Goal: Task Accomplishment & Management: Manage account settings

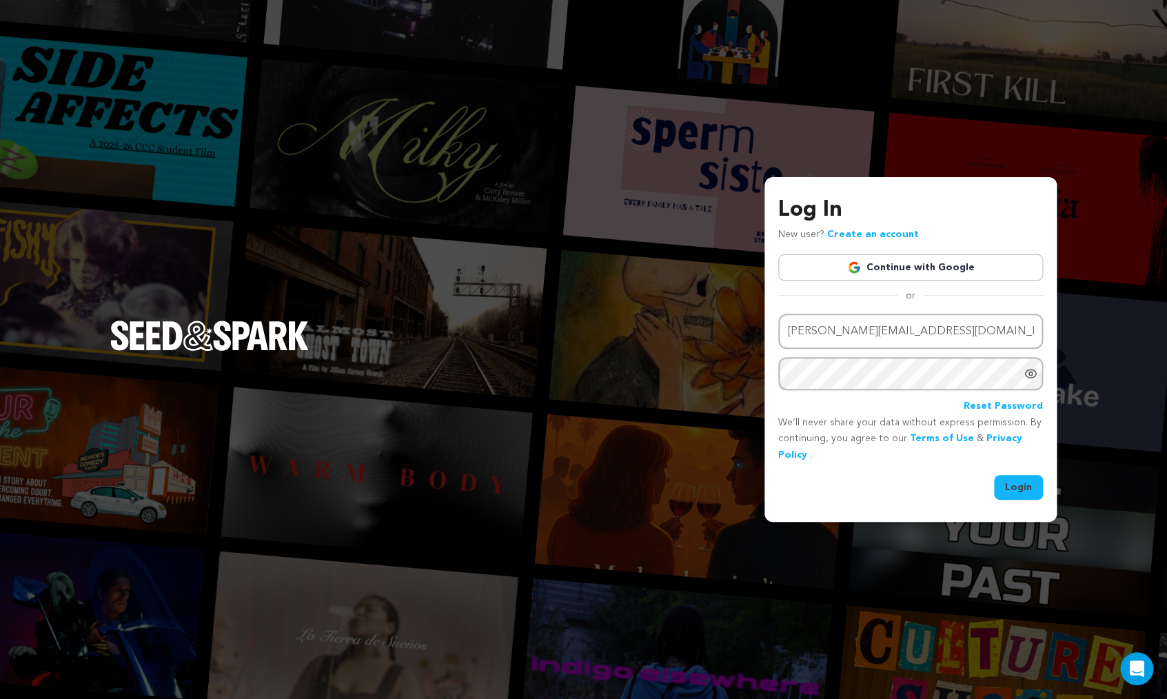
click at [1020, 489] on button "Login" at bounding box center [1018, 487] width 49 height 25
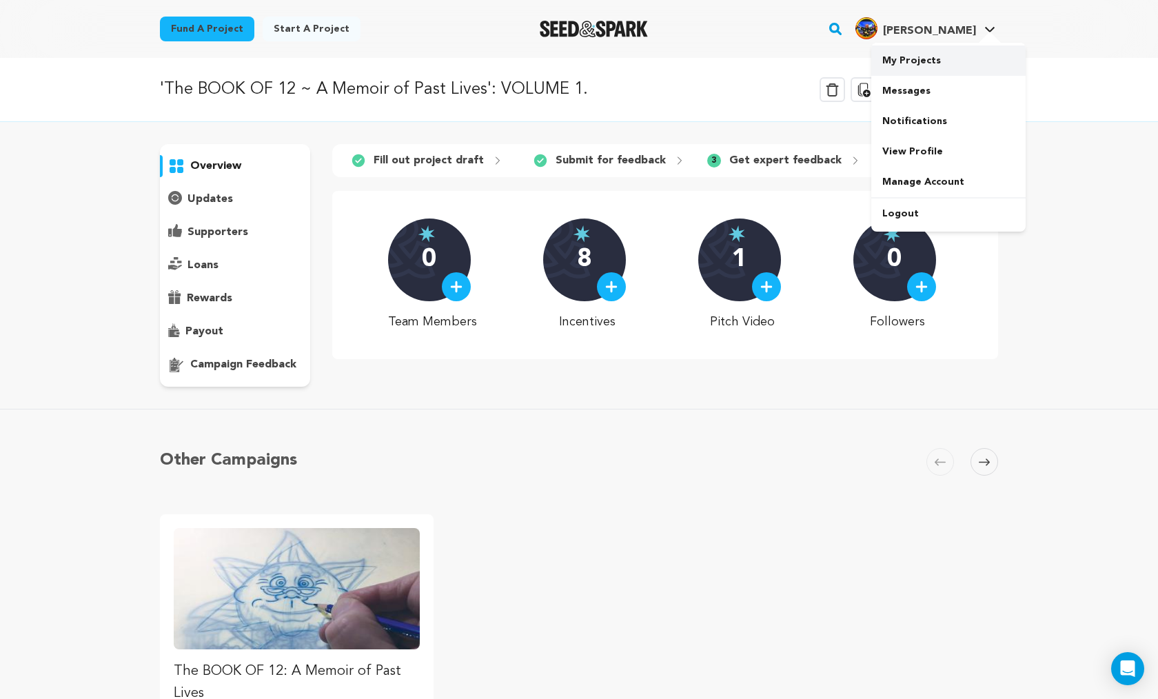
click at [905, 59] on link "My Projects" at bounding box center [948, 60] width 154 height 30
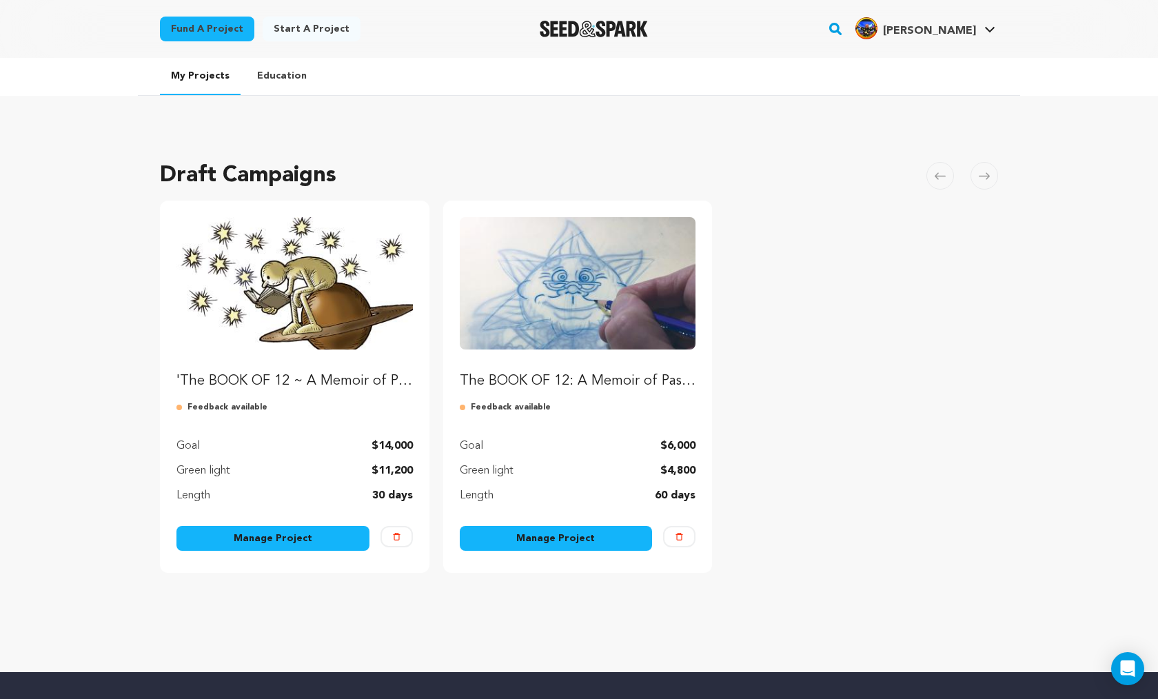
click at [272, 538] on link "Manage Project" at bounding box center [272, 538] width 193 height 25
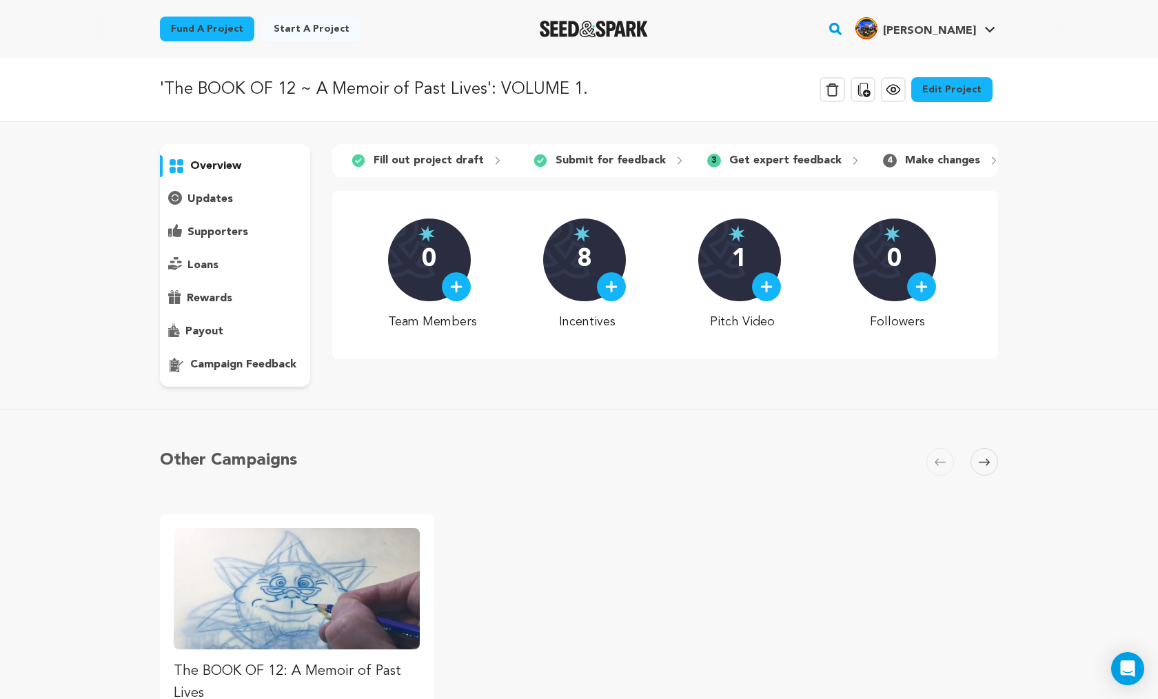
click at [959, 88] on link "Edit Project" at bounding box center [951, 89] width 81 height 25
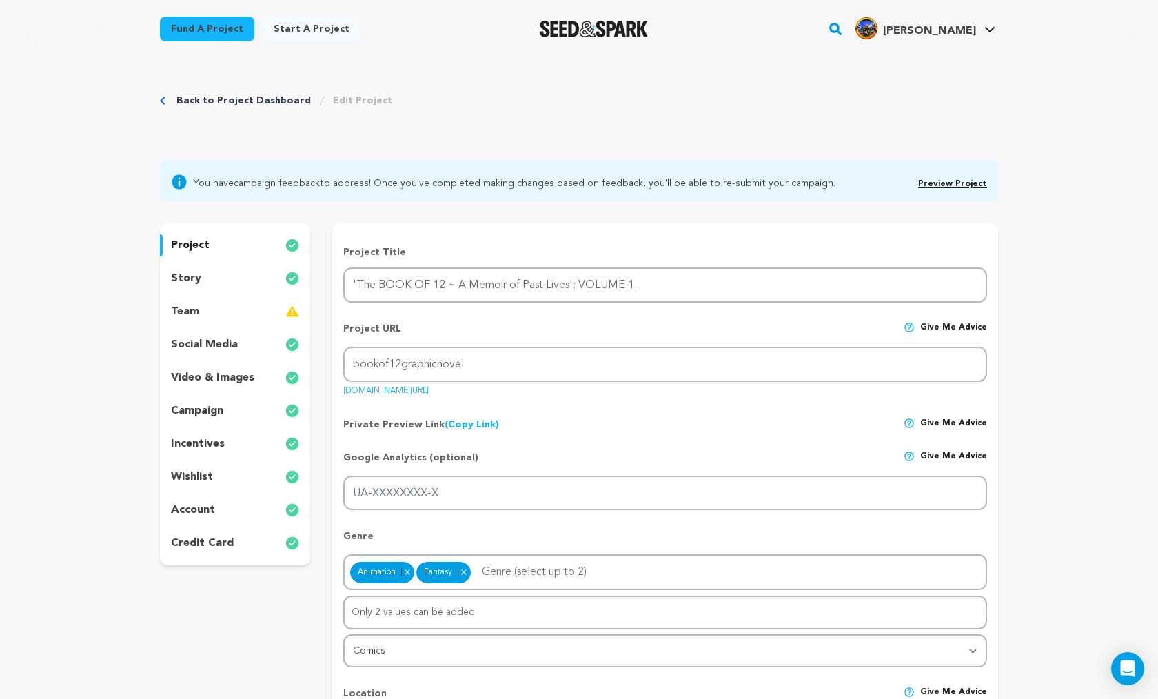
click at [213, 99] on link "Back to Project Dashboard" at bounding box center [243, 101] width 134 height 14
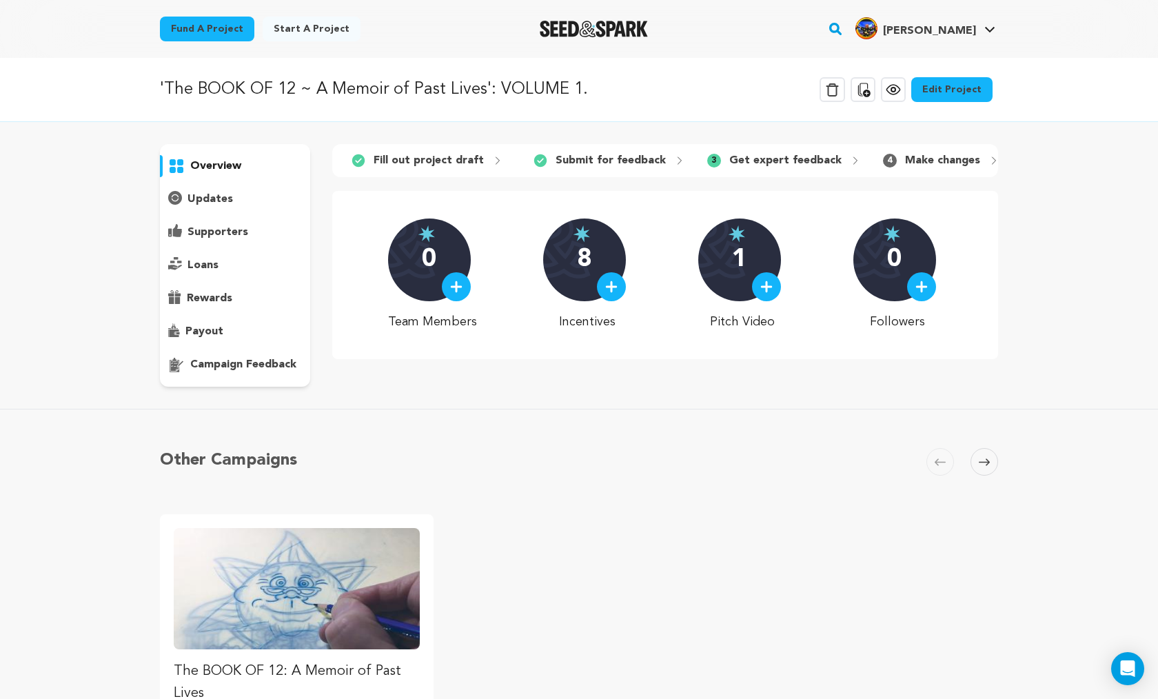
click at [219, 364] on p "campaign feedback" at bounding box center [243, 364] width 106 height 17
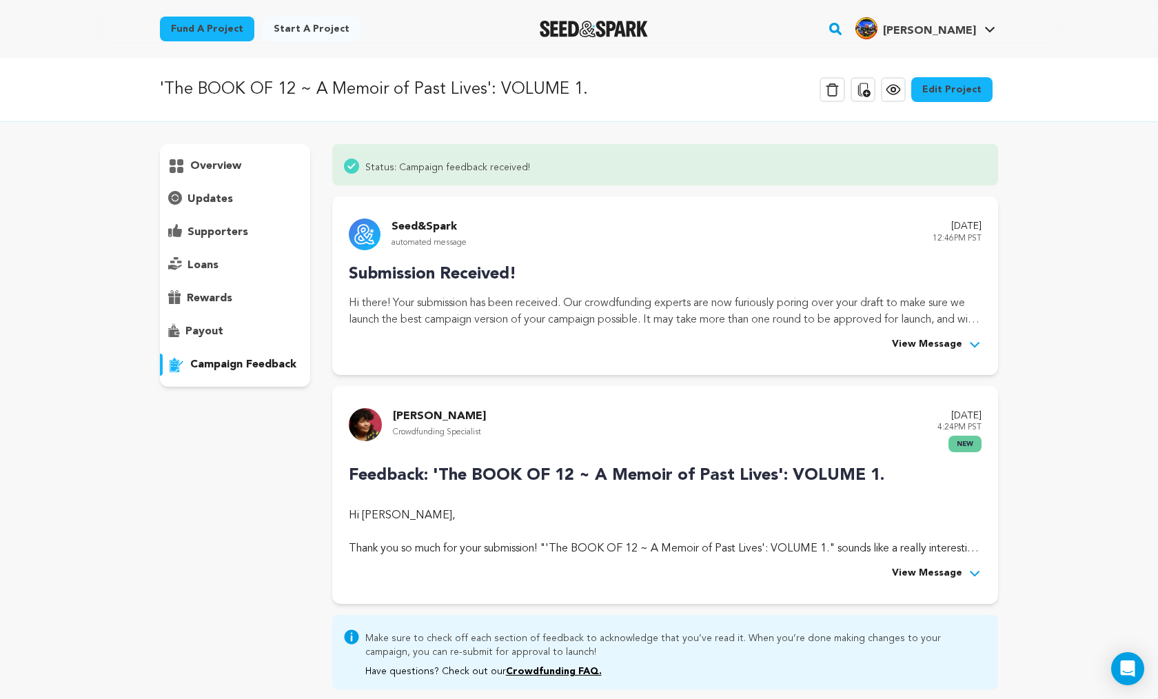
click at [497, 476] on p "Feedback: 'The BOOK OF 12 ~ A Memoir of Past Lives': VOLUME 1." at bounding box center [665, 475] width 633 height 25
click at [926, 573] on span "View Message" at bounding box center [927, 573] width 70 height 17
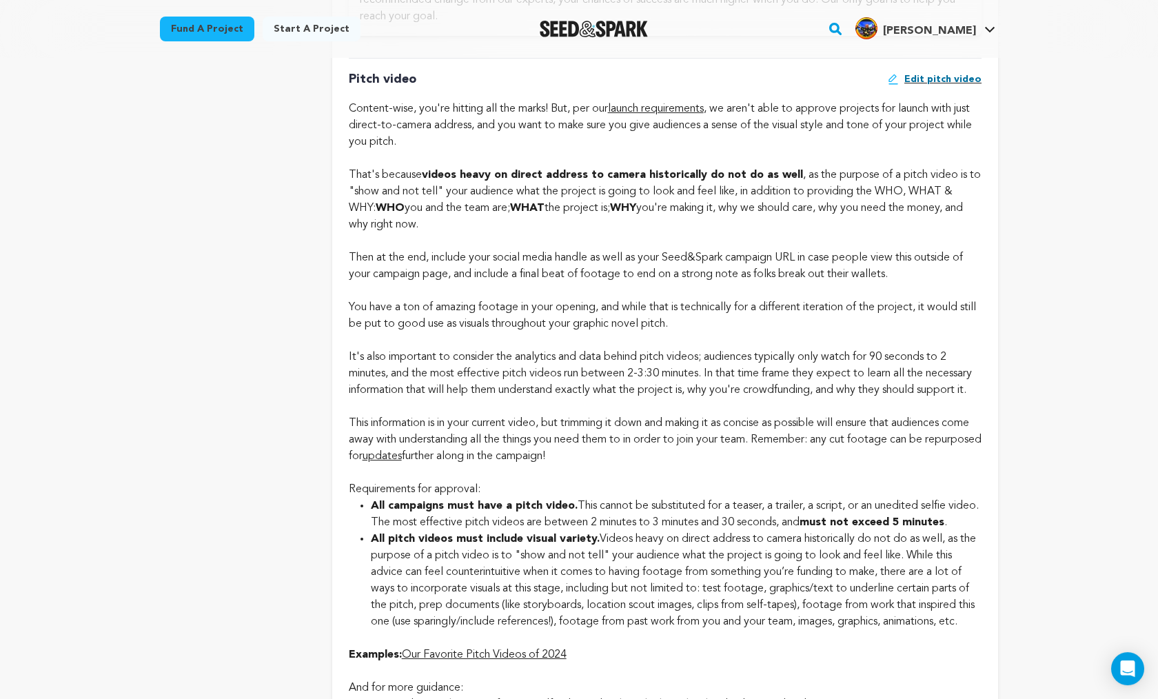
scroll to position [907, 0]
